Goal: Navigation & Orientation: Find specific page/section

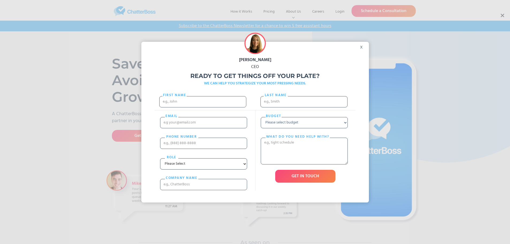
click at [364, 47] on div "x" at bounding box center [363, 46] width 12 height 8
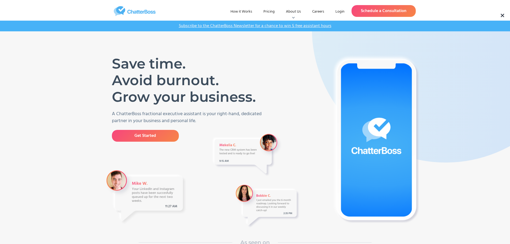
click at [322, 11] on link "Careers" at bounding box center [318, 12] width 21 height 10
drag, startPoint x: 242, startPoint y: 17, endPoint x: 245, endPoint y: 16, distance: 3.0
click at [245, 16] on div "How it Works Pricing About Us Who We Are Blog Podcast Careers Login Login Sched…" at bounding box center [255, 10] width 321 height 19
click at [245, 16] on link "How it Works" at bounding box center [241, 12] width 30 height 10
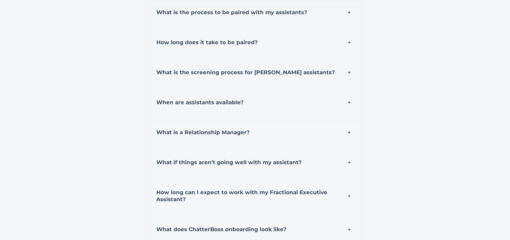
scroll to position [2057, 0]
